Goal: Task Accomplishment & Management: Manage account settings

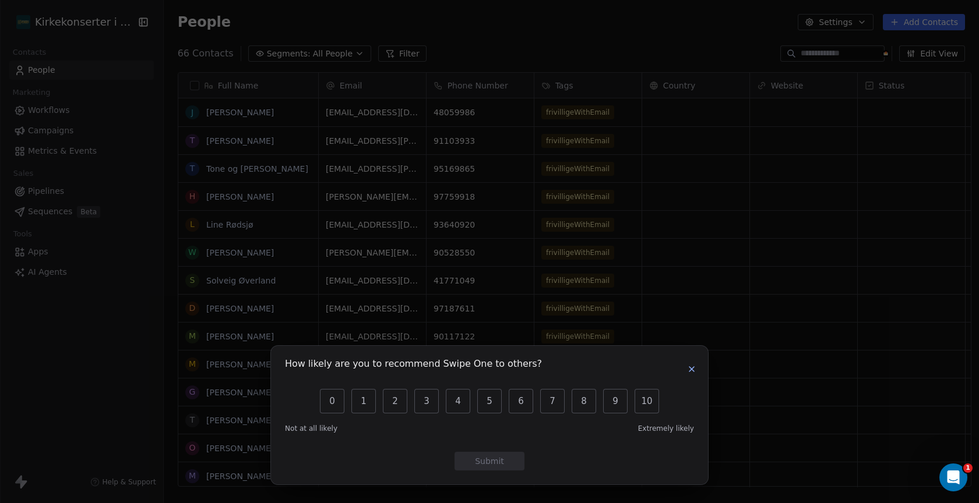
click at [693, 369] on icon "button" at bounding box center [691, 369] width 9 height 9
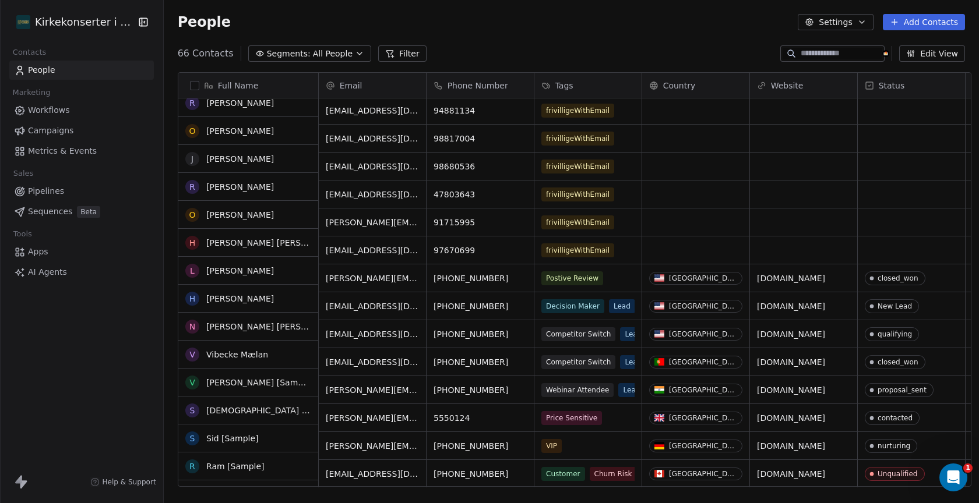
scroll to position [1456, 0]
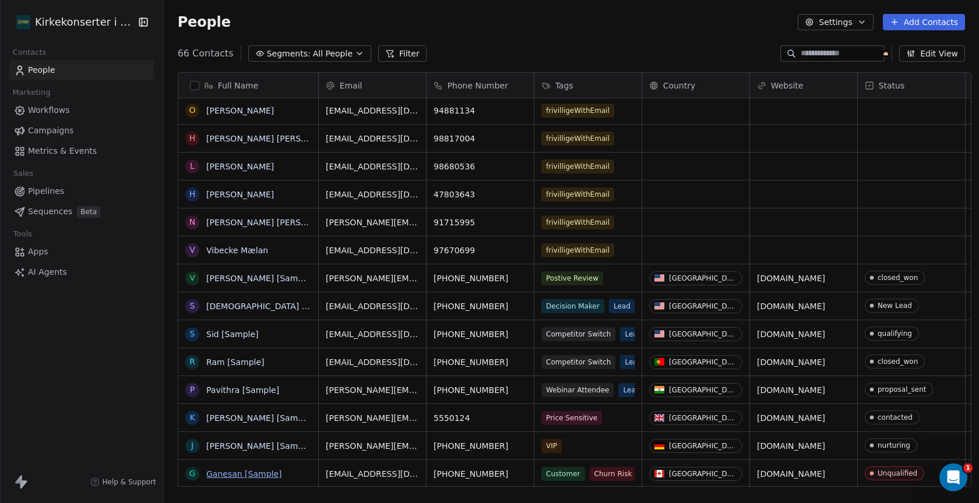
click at [258, 477] on link "Ganesan [Sample]" at bounding box center [244, 474] width 76 height 9
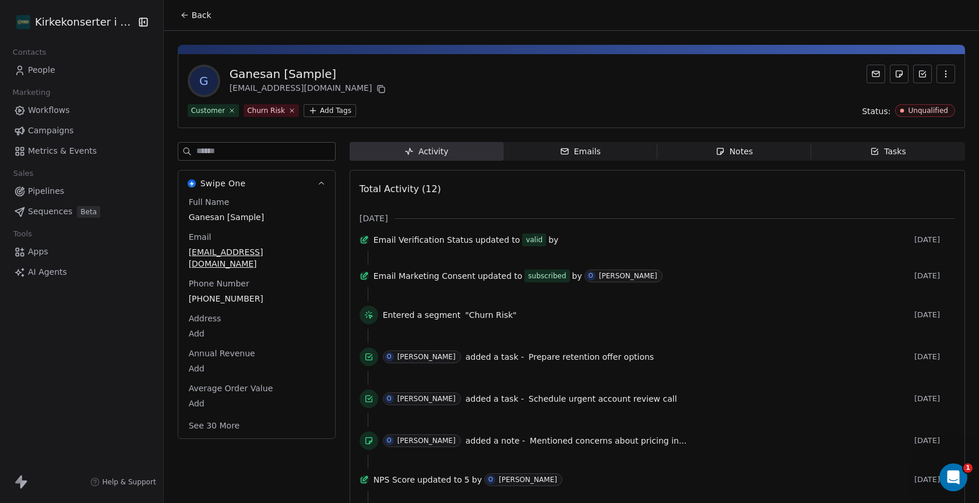
click at [180, 17] on icon at bounding box center [184, 14] width 9 height 9
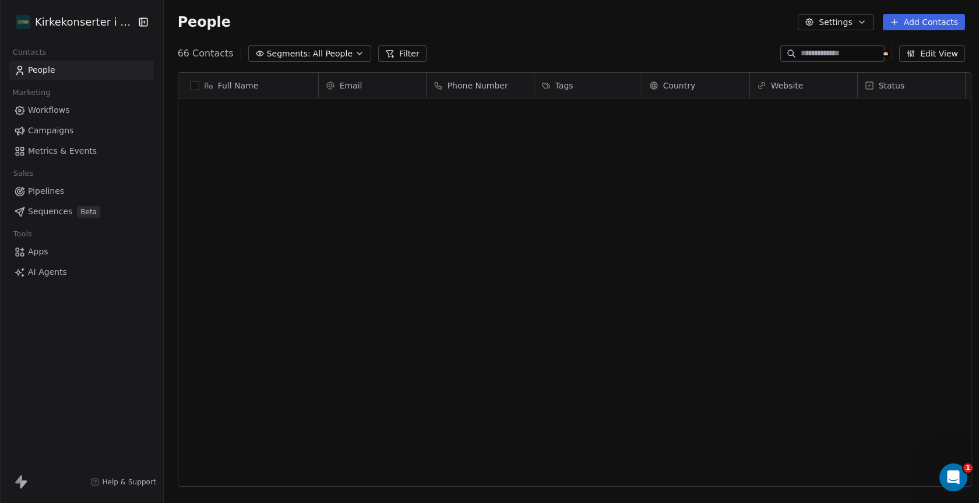
scroll to position [443, 821]
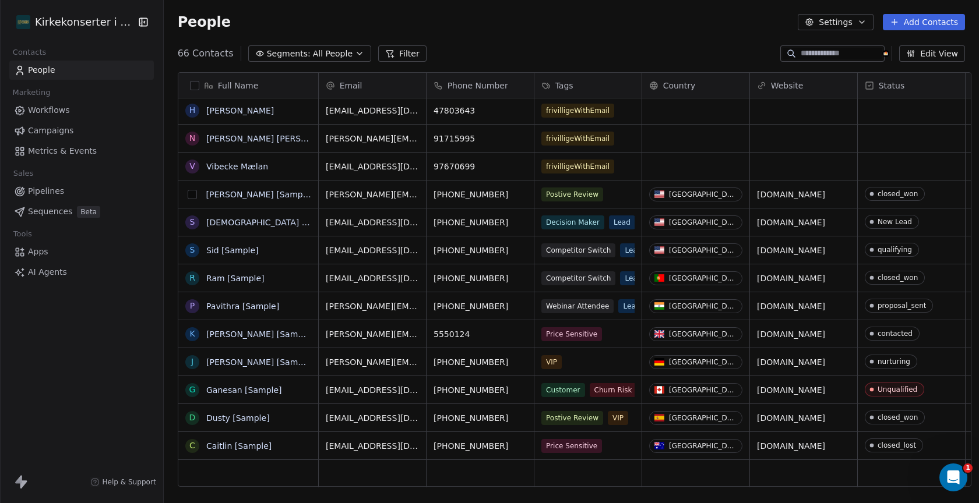
click at [187, 194] on button "grid" at bounding box center [191, 194] width 9 height 9
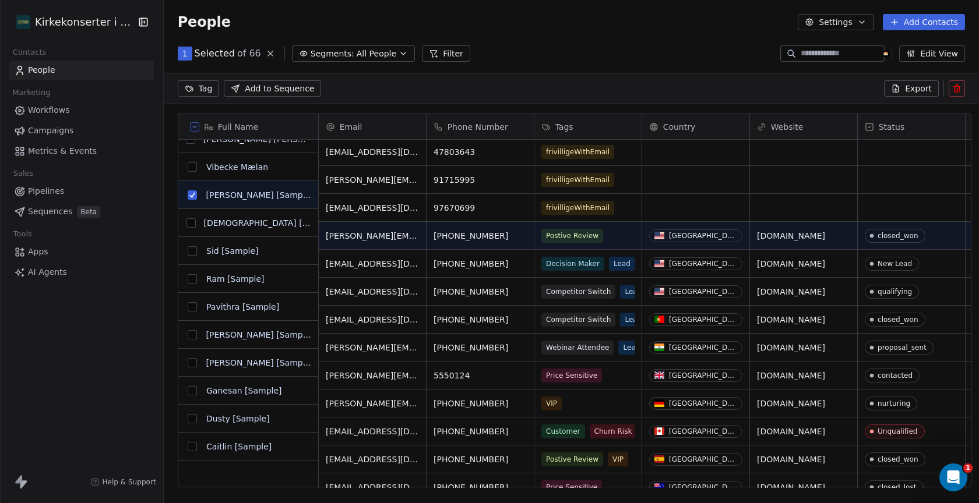
scroll to position [1497, 0]
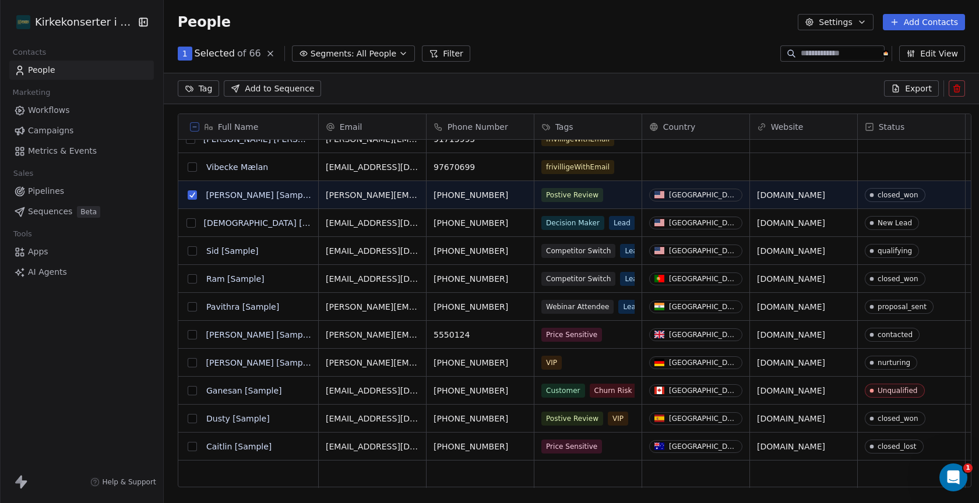
click at [188, 446] on button "grid" at bounding box center [192, 446] width 9 height 9
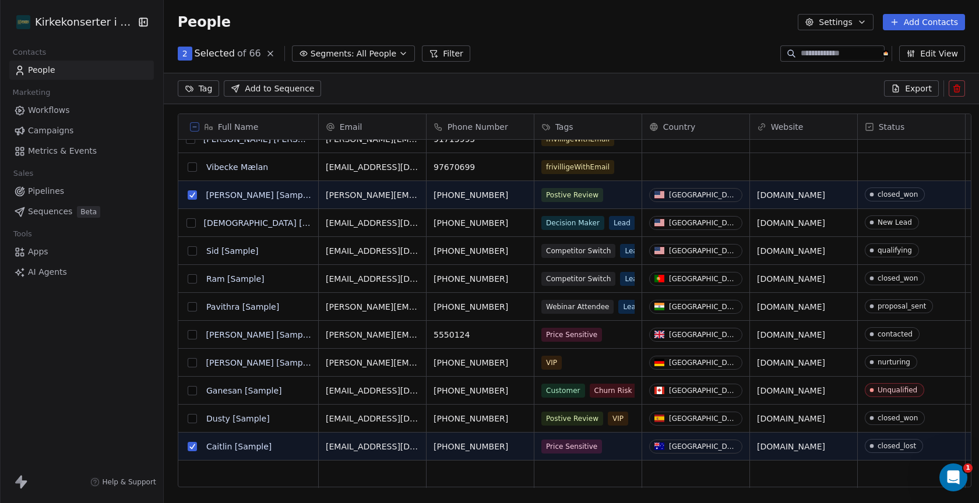
click at [188, 418] on button "grid" at bounding box center [192, 418] width 9 height 9
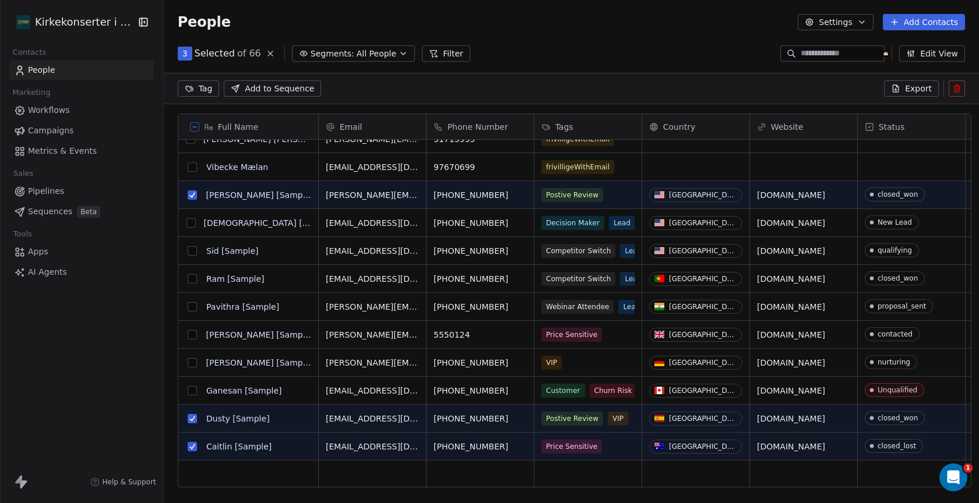
type button "on"
click at [188, 390] on button "grid" at bounding box center [192, 390] width 9 height 9
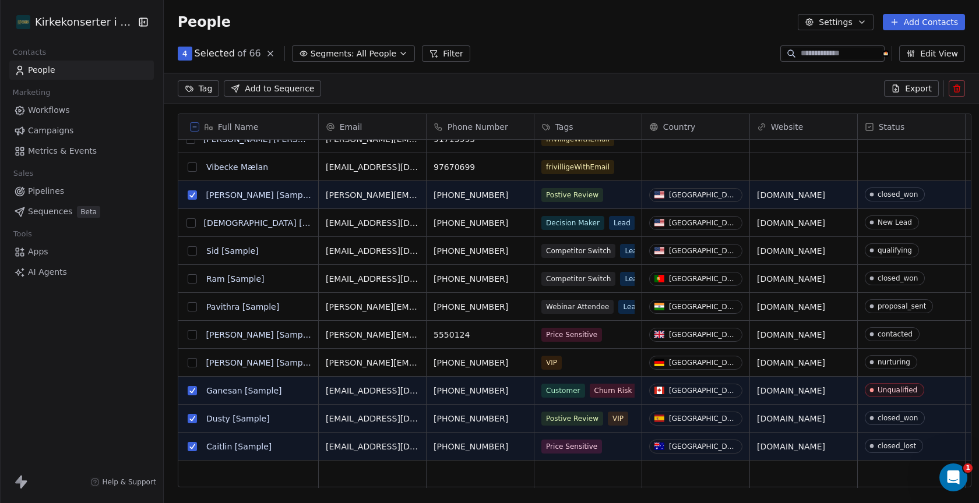
click at [187, 361] on button "grid" at bounding box center [191, 362] width 9 height 9
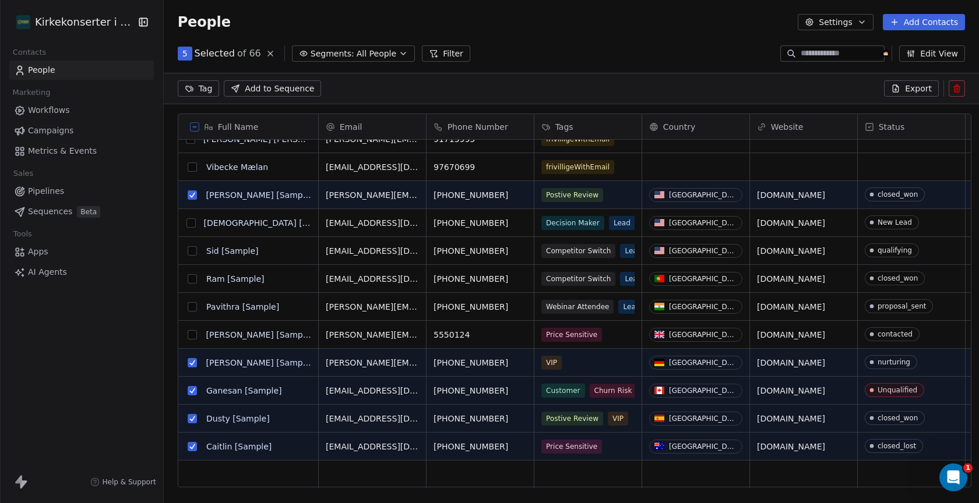
drag, startPoint x: 189, startPoint y: 336, endPoint x: 185, endPoint y: 321, distance: 15.0
click at [188, 333] on button "grid" at bounding box center [191, 334] width 9 height 9
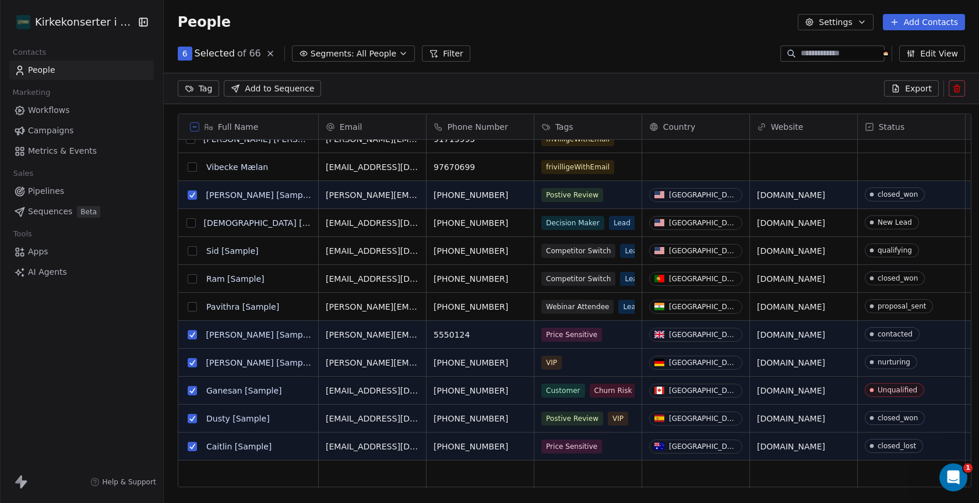
drag, startPoint x: 185, startPoint y: 302, endPoint x: 188, endPoint y: 291, distance: 12.0
click at [188, 302] on button "grid" at bounding box center [192, 306] width 9 height 9
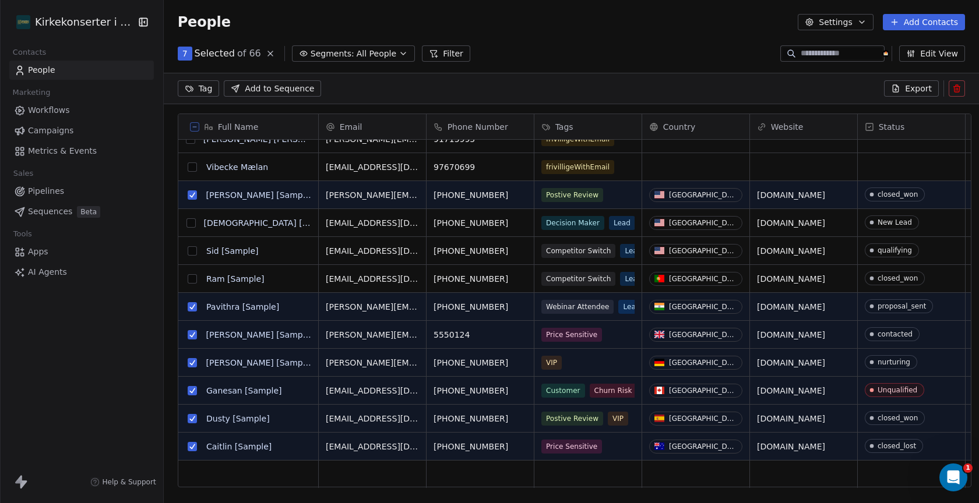
click at [188, 279] on button "grid" at bounding box center [192, 278] width 9 height 9
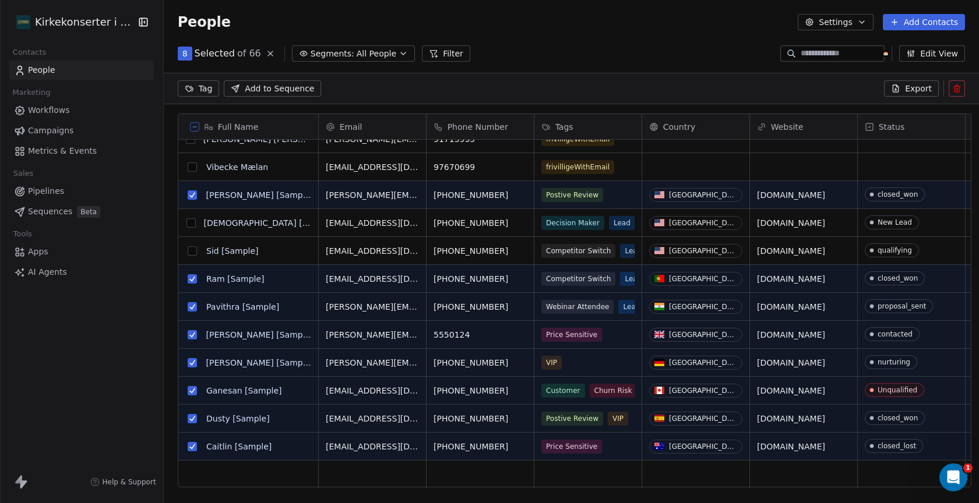
drag, startPoint x: 185, startPoint y: 249, endPoint x: 186, endPoint y: 234, distance: 15.2
click at [188, 246] on button "grid" at bounding box center [192, 250] width 9 height 9
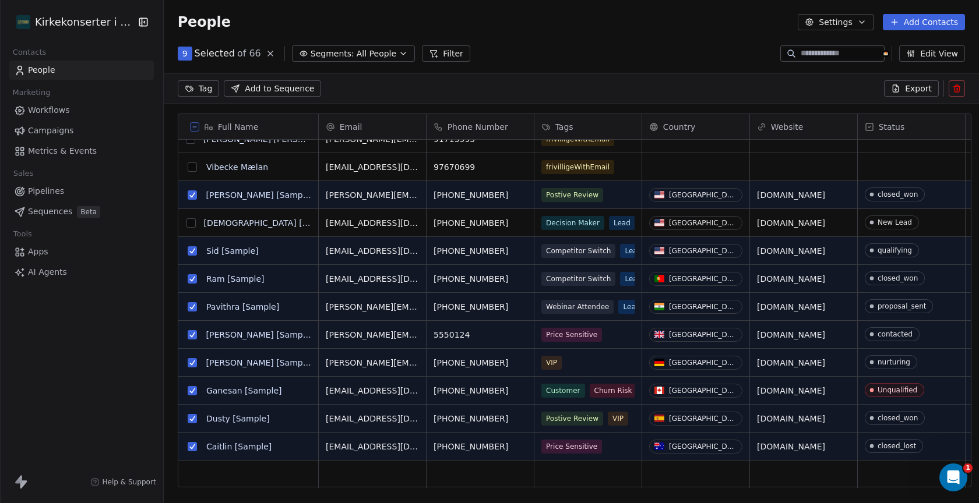
click at [186, 220] on button "grid" at bounding box center [190, 222] width 9 height 9
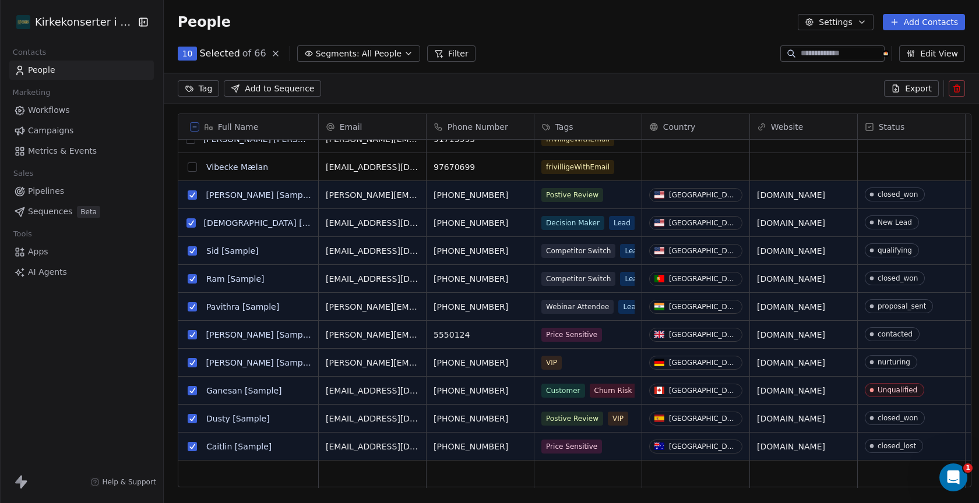
click at [956, 88] on icon at bounding box center [956, 88] width 9 height 9
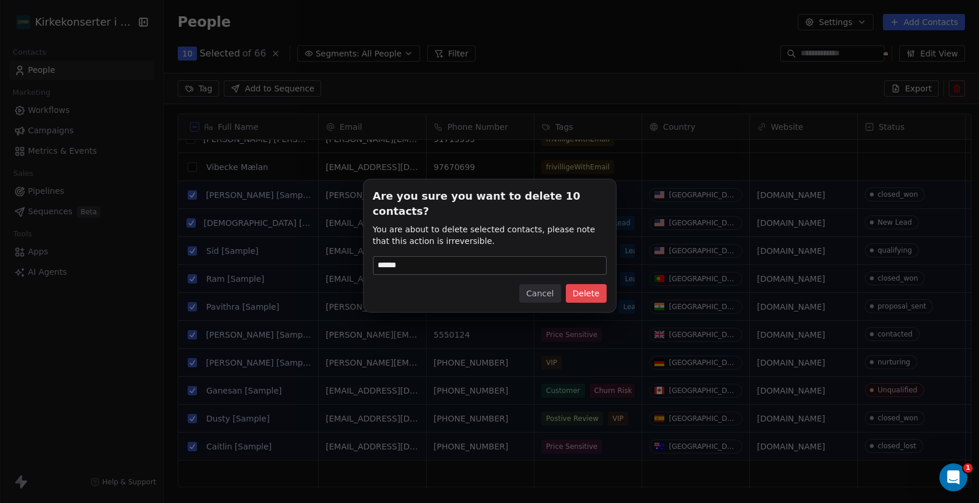
type input "******"
click at [582, 284] on button "Delete" at bounding box center [586, 293] width 41 height 19
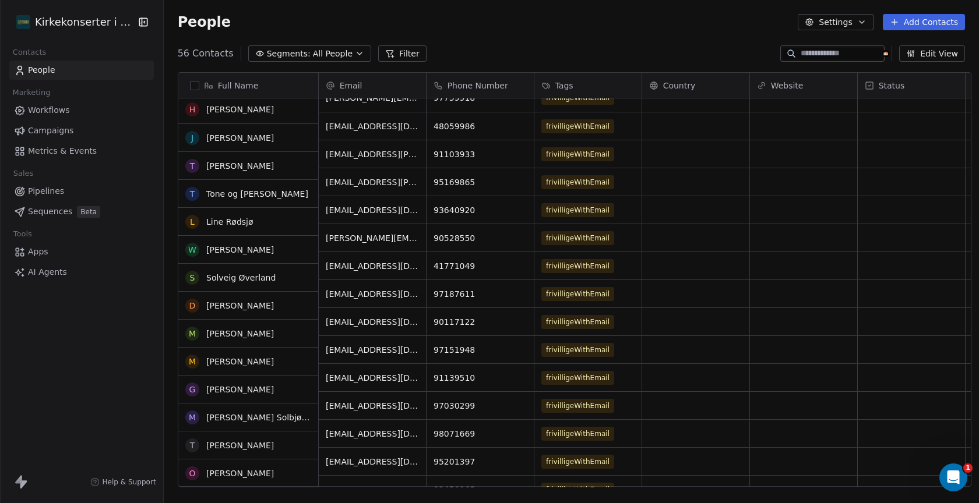
scroll to position [15, 0]
